Goal: Task Accomplishment & Management: Manage account settings

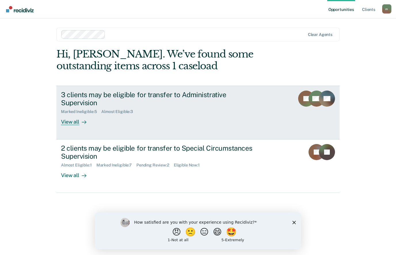
click at [174, 128] on link "3 clients may be eligible for transfer to Administrative Supervision Marked Ine…" at bounding box center [197, 113] width 283 height 54
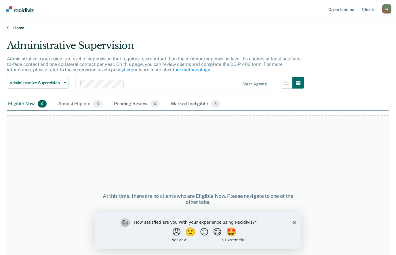
click at [7, 27] on icon at bounding box center [8, 27] width 2 height 5
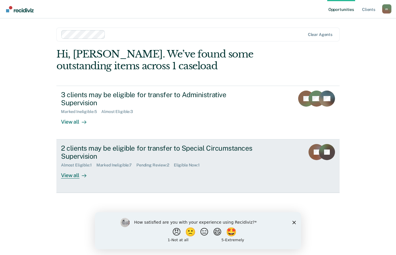
click at [155, 177] on link "2 clients may be eligible for transfer to Special Circumstances Supervision Alm…" at bounding box center [197, 165] width 283 height 53
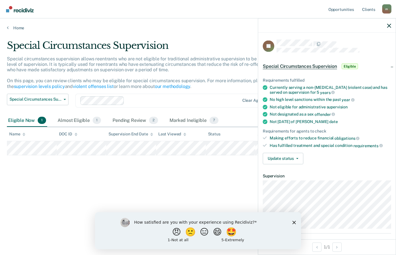
click at [292, 223] on polygon "Close survey" at bounding box center [293, 222] width 3 height 3
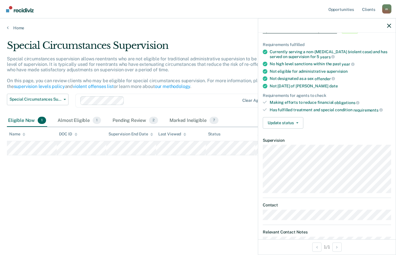
scroll to position [23, 0]
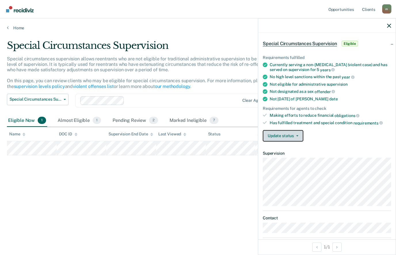
click at [292, 135] on span "button" at bounding box center [296, 135] width 5 height 1
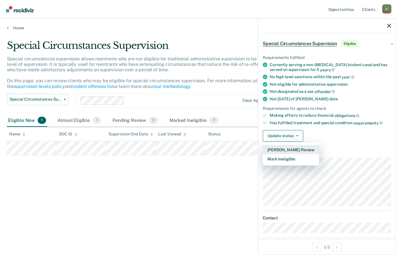
click at [292, 145] on button "[PERSON_NAME] Review" at bounding box center [291, 149] width 56 height 9
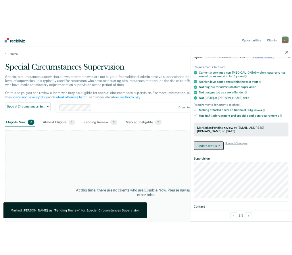
scroll to position [33, 0]
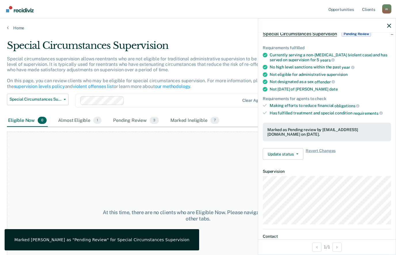
click at [292, 27] on icon "button" at bounding box center [389, 26] width 4 height 4
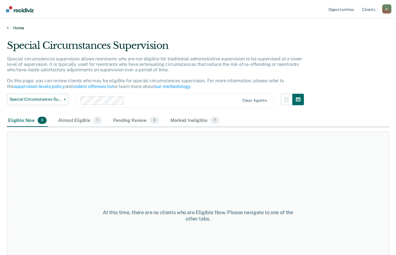
click at [12, 26] on link "Home" at bounding box center [198, 27] width 382 height 5
